Goal: Navigation & Orientation: Find specific page/section

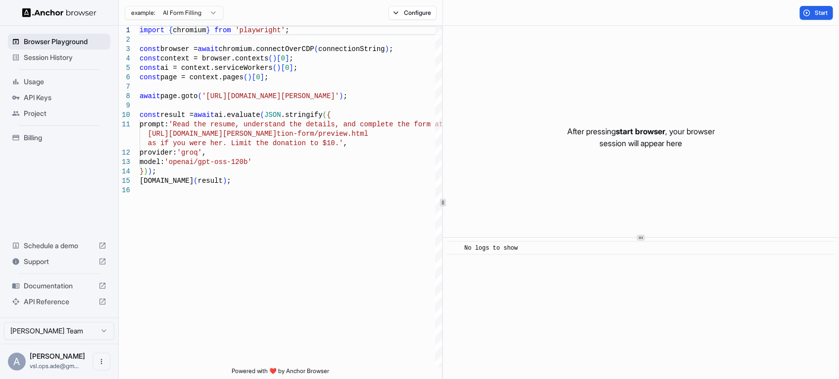
click at [56, 42] on span "Browser Playground" at bounding box center [65, 42] width 83 height 10
click at [73, 13] on img at bounding box center [59, 12] width 74 height 9
click at [58, 361] on div "[PERSON_NAME] vsl.ops.ade@gm..." at bounding box center [57, 361] width 55 height 19
